Goal: Task Accomplishment & Management: Manage account settings

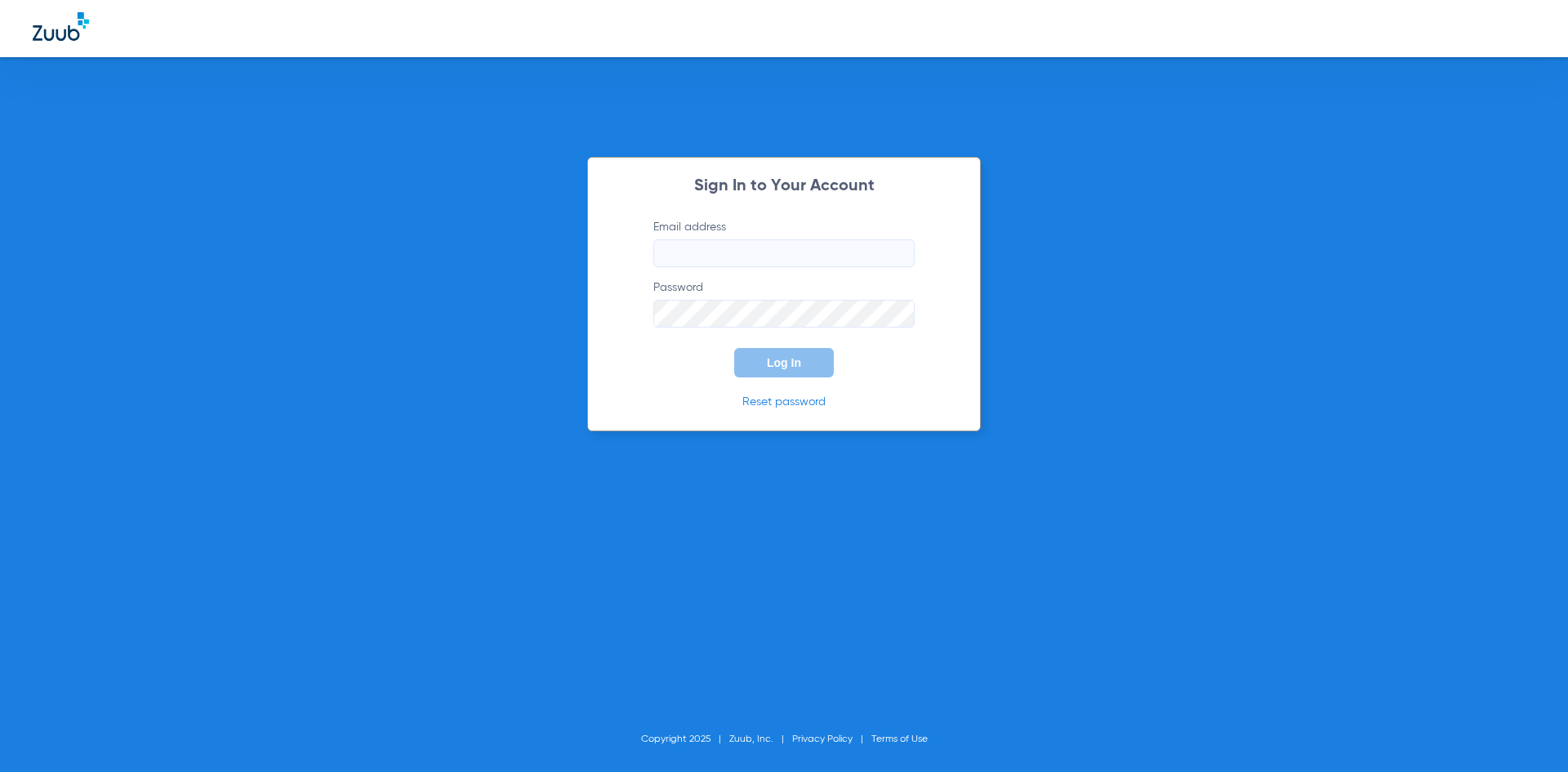
type input "[EMAIL_ADDRESS][DOMAIN_NAME]"
click at [779, 360] on span "Log In" at bounding box center [784, 363] width 34 height 13
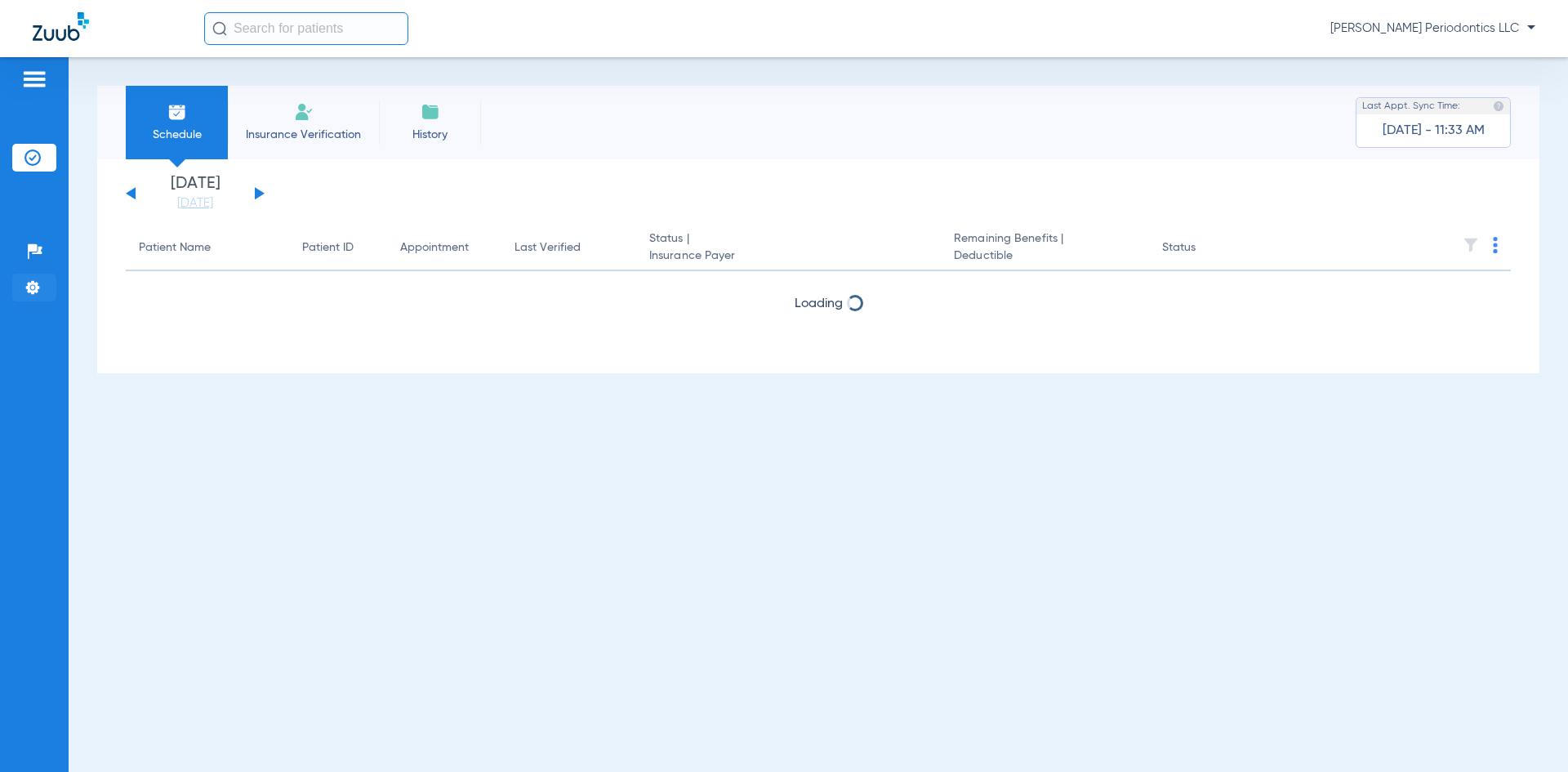
click at [38, 290] on img at bounding box center [33, 288] width 17 height 17
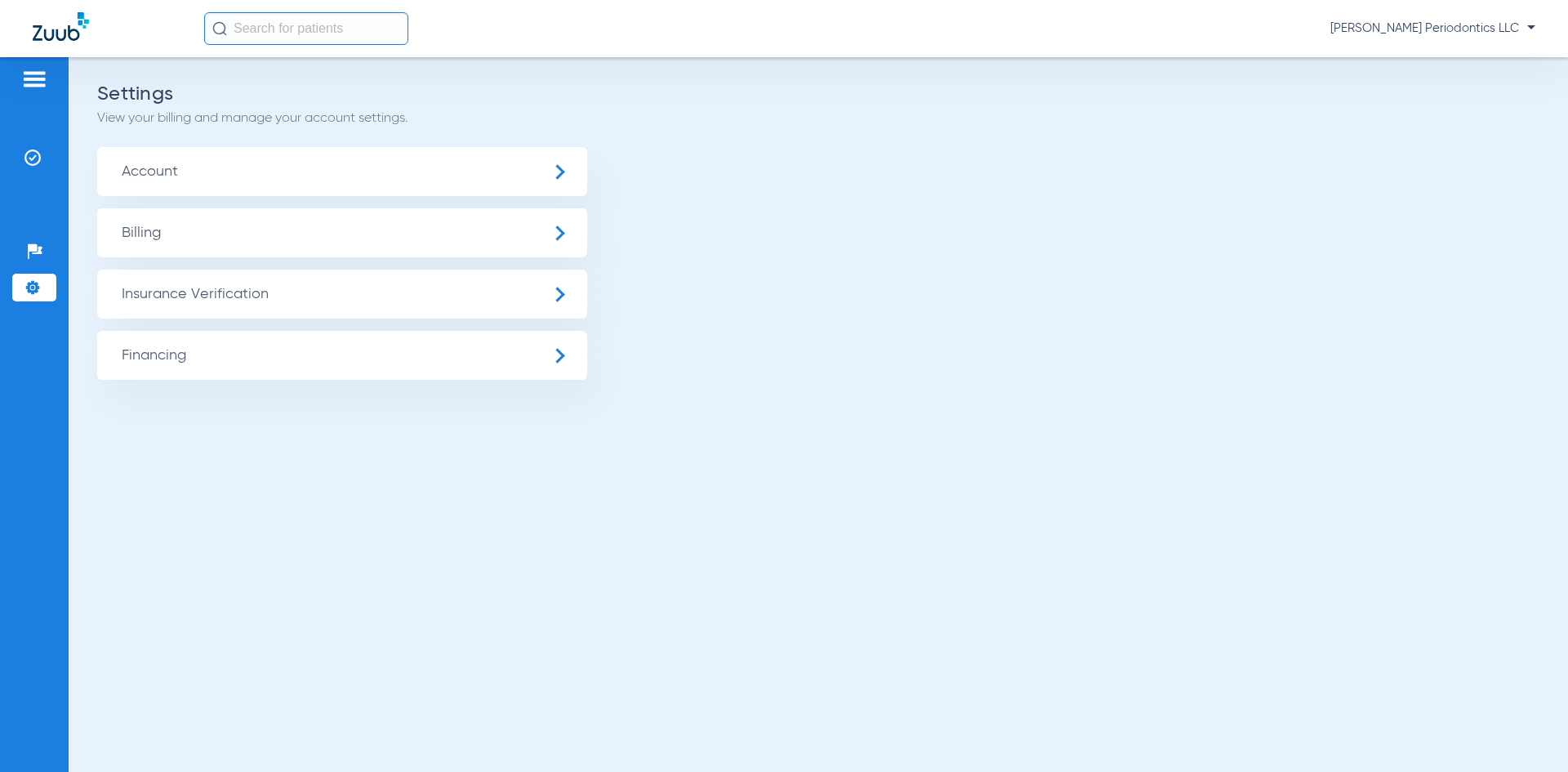
click at [554, 285] on span "Insurance Verification" at bounding box center [341, 294] width 490 height 49
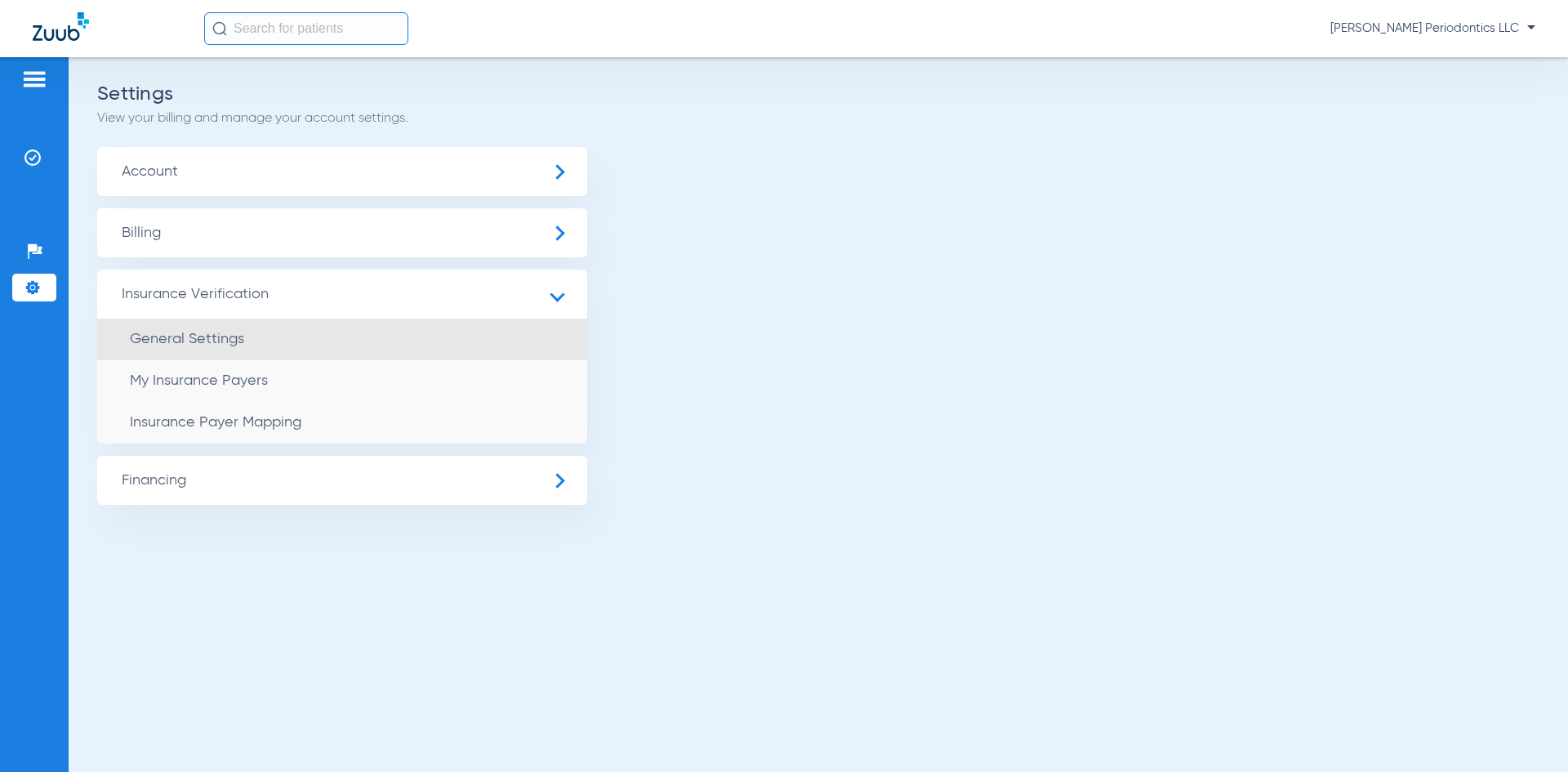
click at [155, 342] on span "General Settings" at bounding box center [187, 339] width 114 height 15
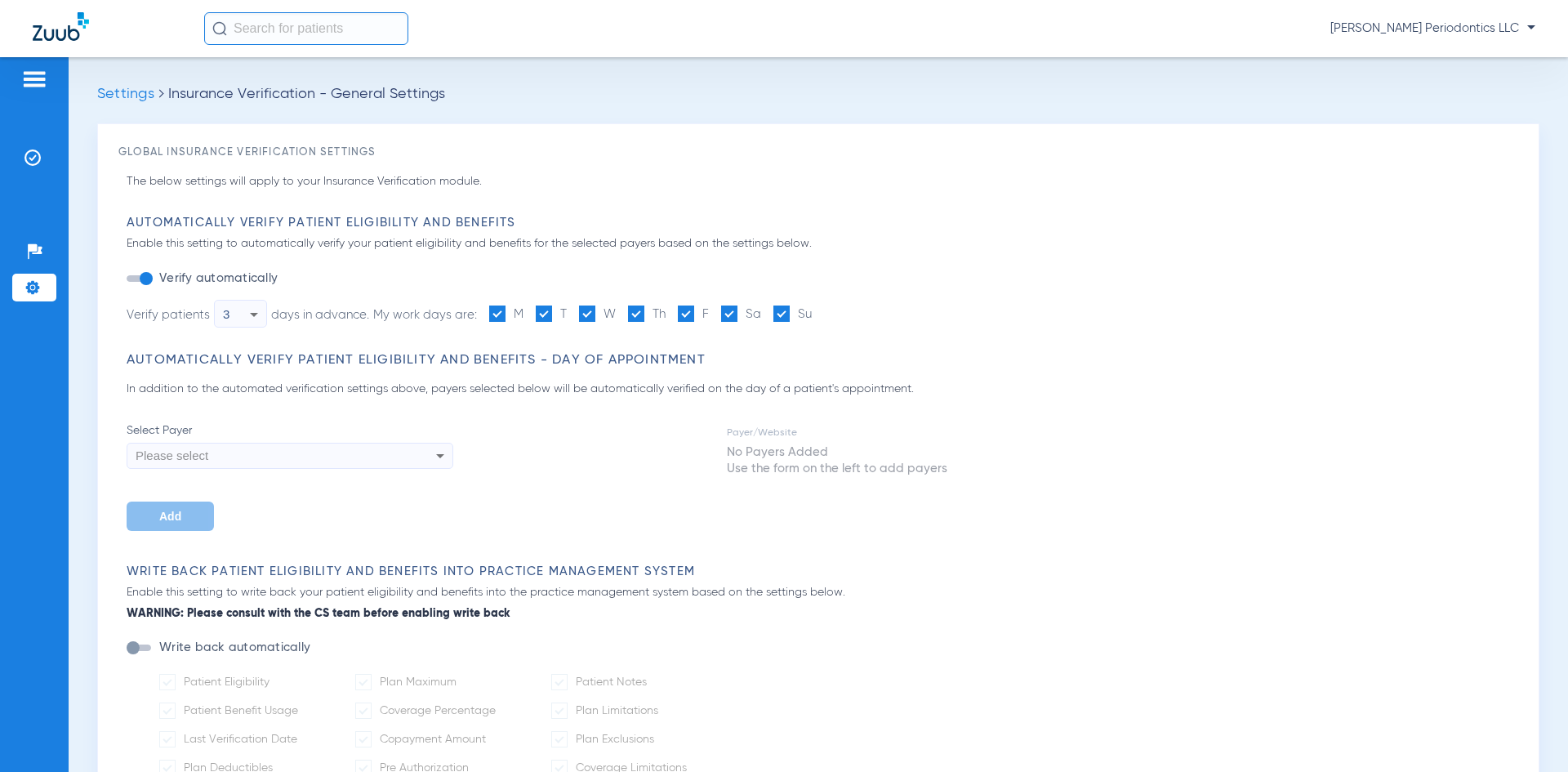
type input "1"
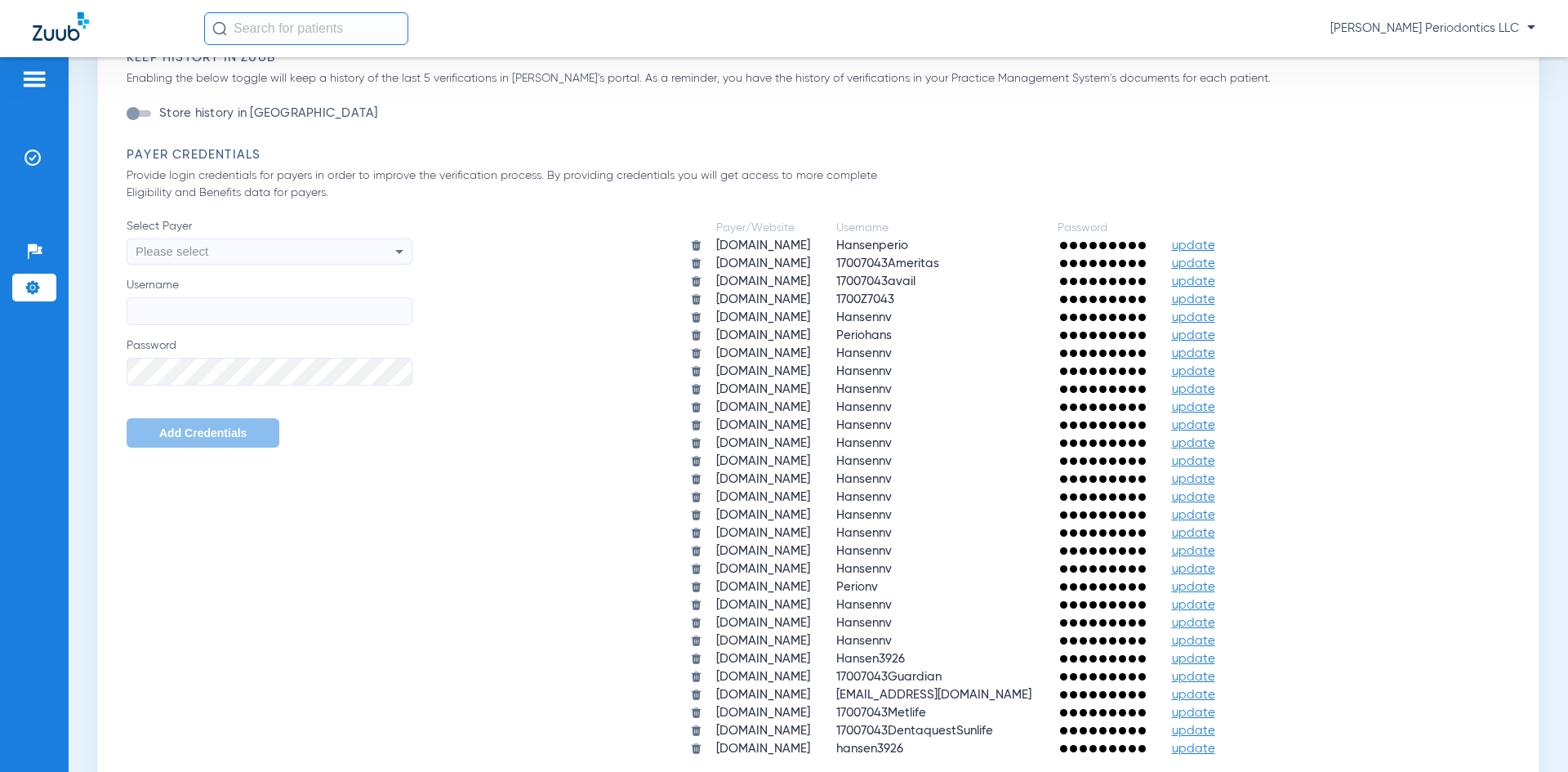
scroll to position [898, 0]
click at [690, 283] on img at bounding box center [696, 280] width 13 height 13
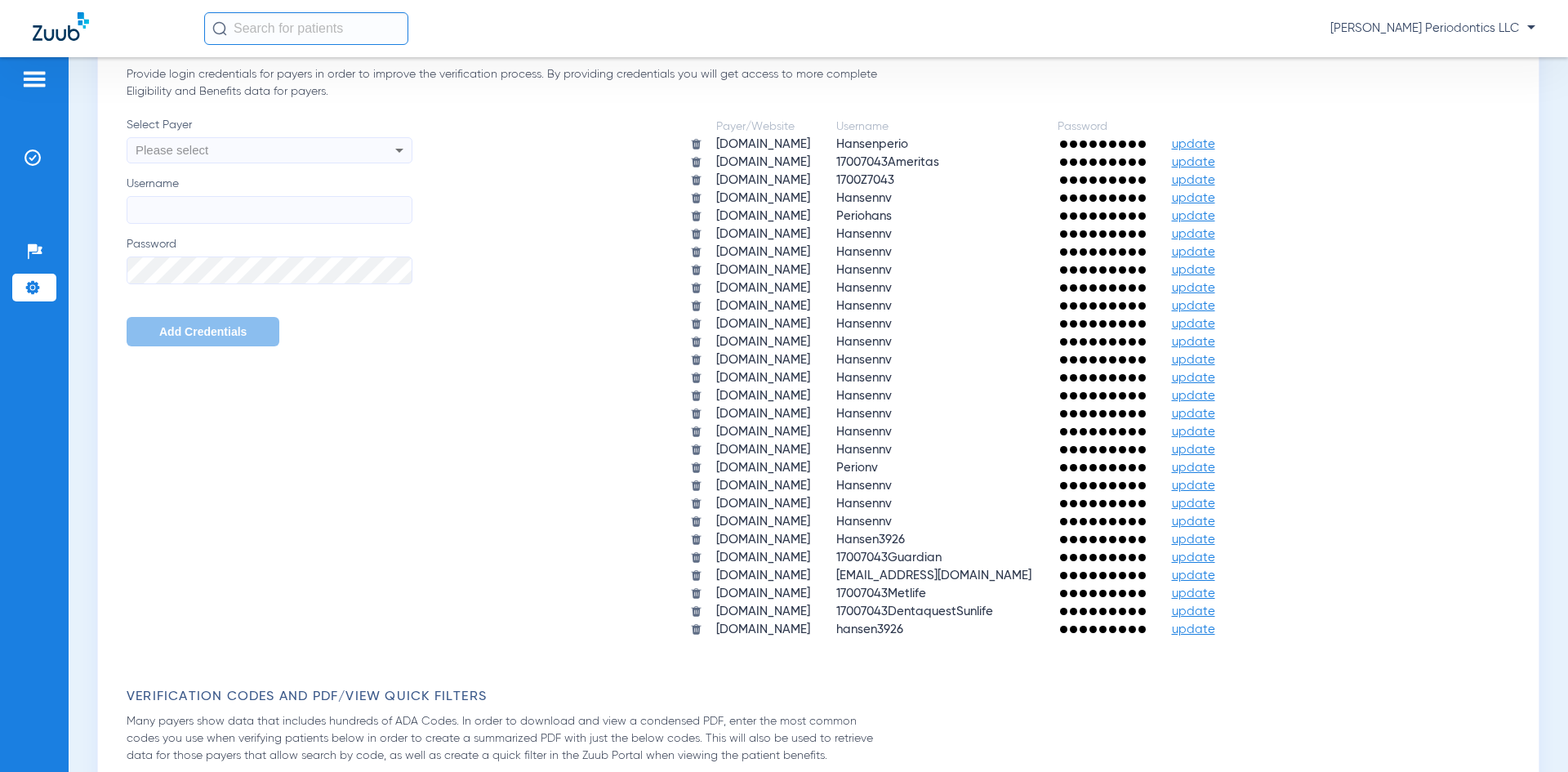
scroll to position [980, 0]
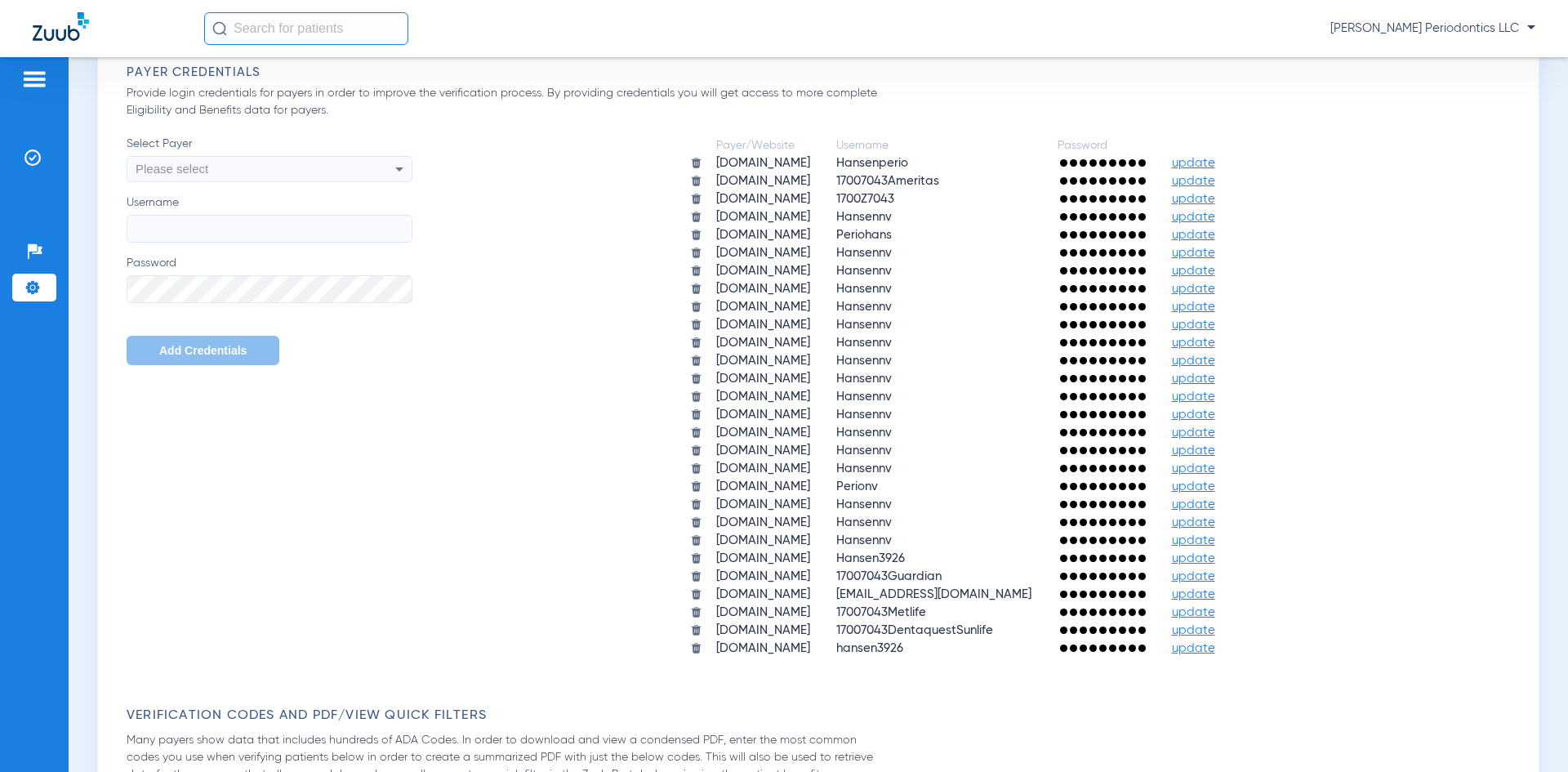
click at [338, 174] on div "Please select" at bounding box center [242, 169] width 214 height 28
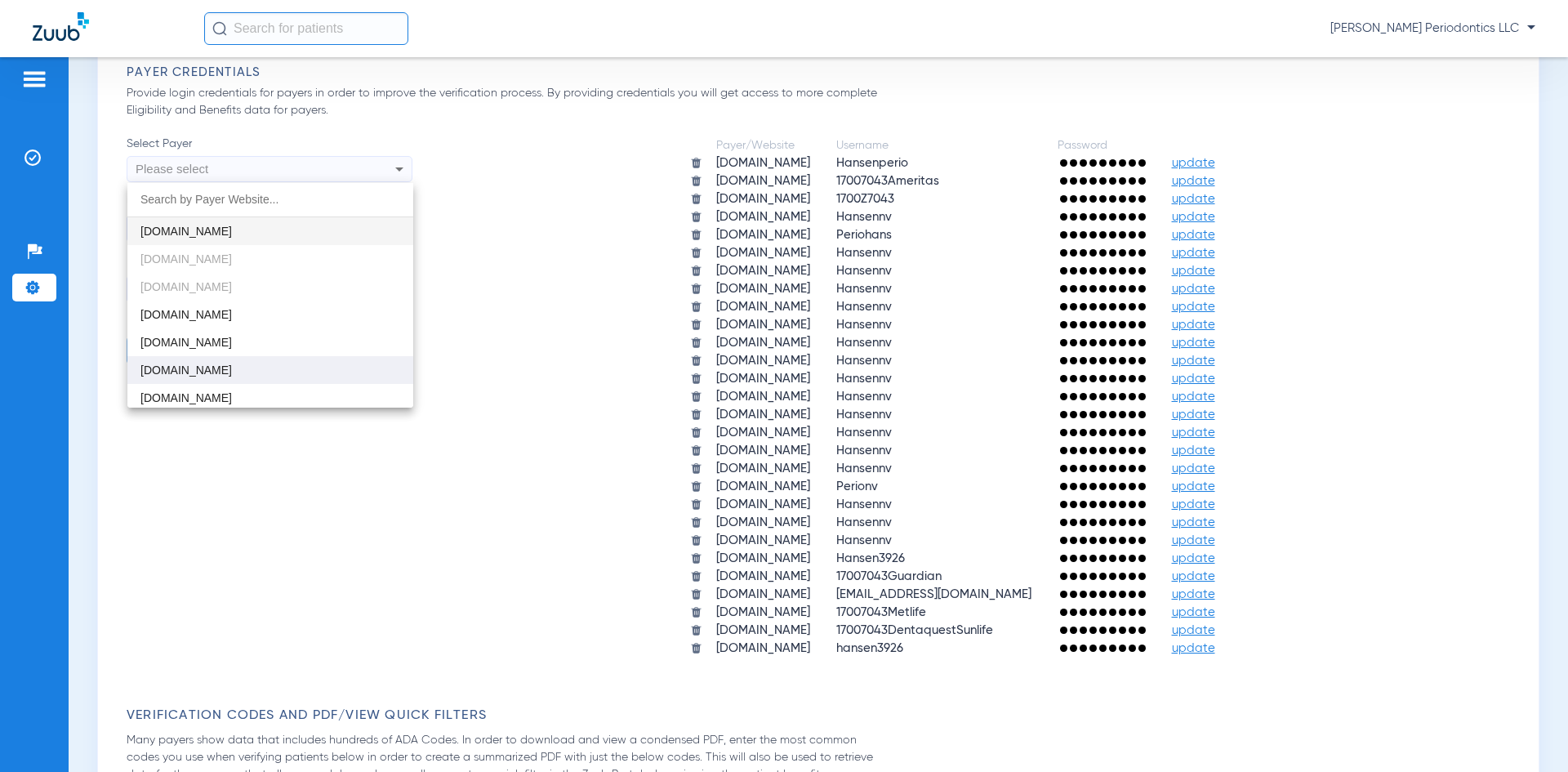
click at [229, 361] on mat-option "[DOMAIN_NAME]" at bounding box center [271, 370] width 286 height 28
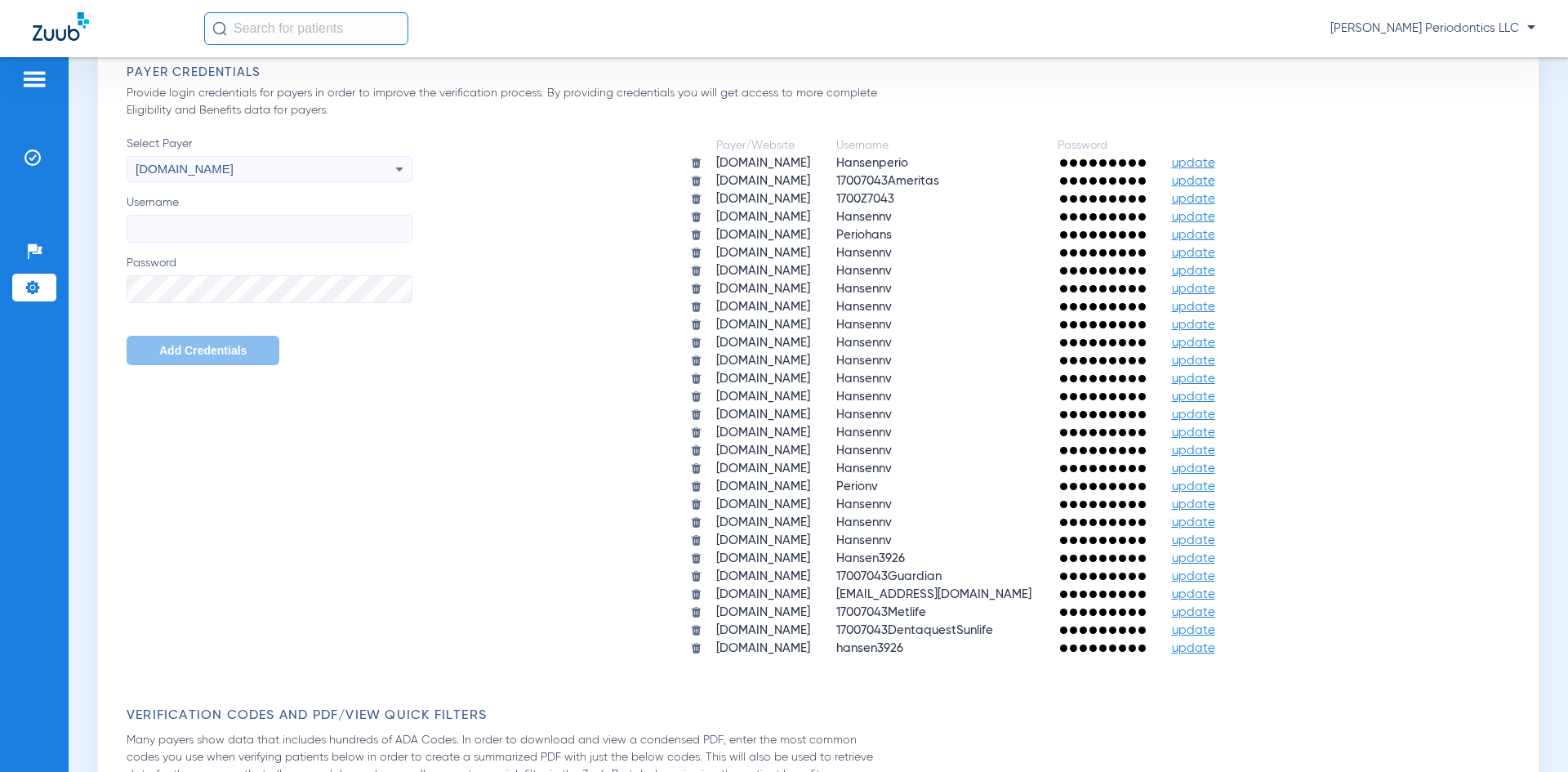
click at [214, 233] on input "Username" at bounding box center [270, 228] width 286 height 28
click at [228, 228] on input "Username" at bounding box center [270, 228] width 286 height 28
type input "Hansen24"
click at [254, 352] on button "Add Credentials" at bounding box center [203, 350] width 153 height 29
